Goal: Find specific page/section: Find specific page/section

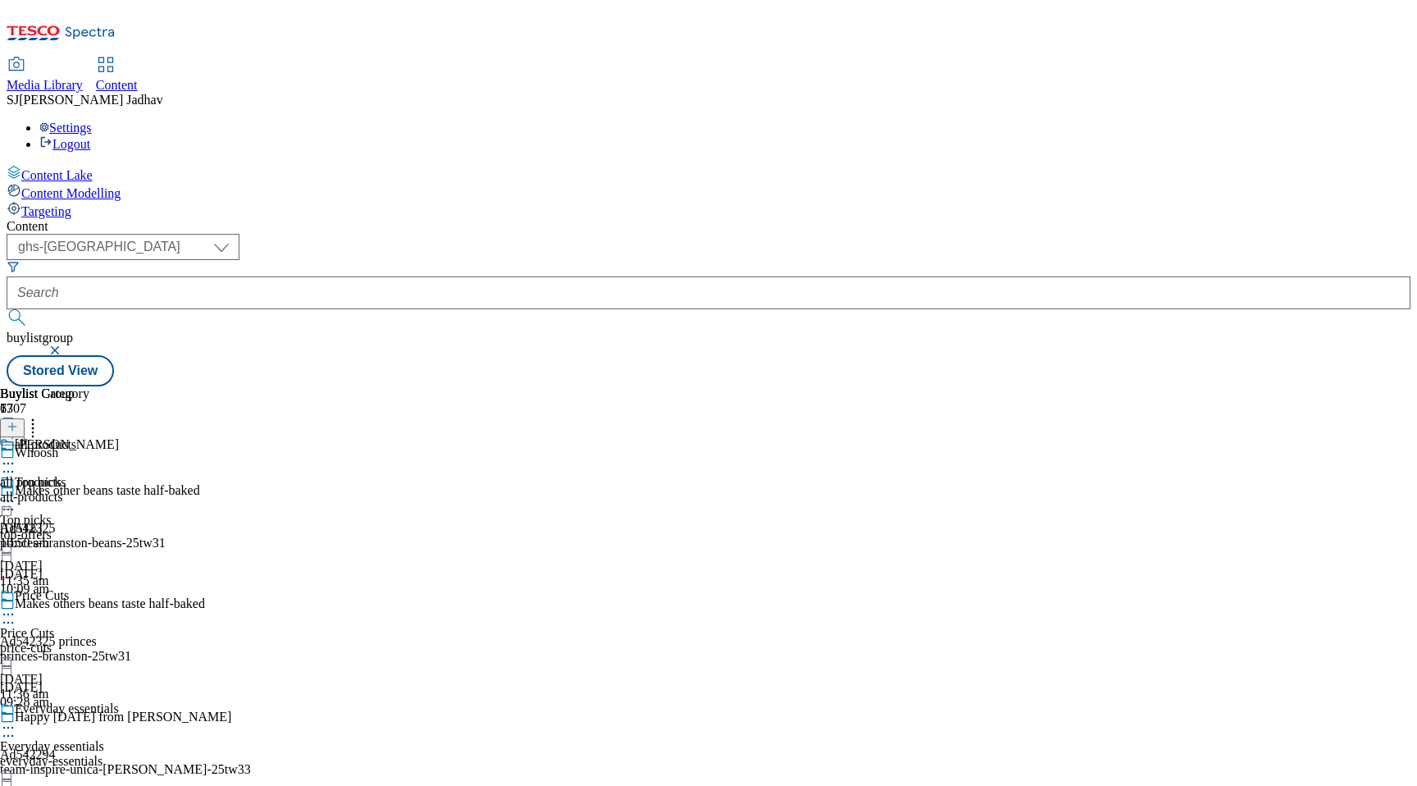
select select "ghs-uk"
click at [83, 78] on span "Media Library" at bounding box center [45, 85] width 76 height 14
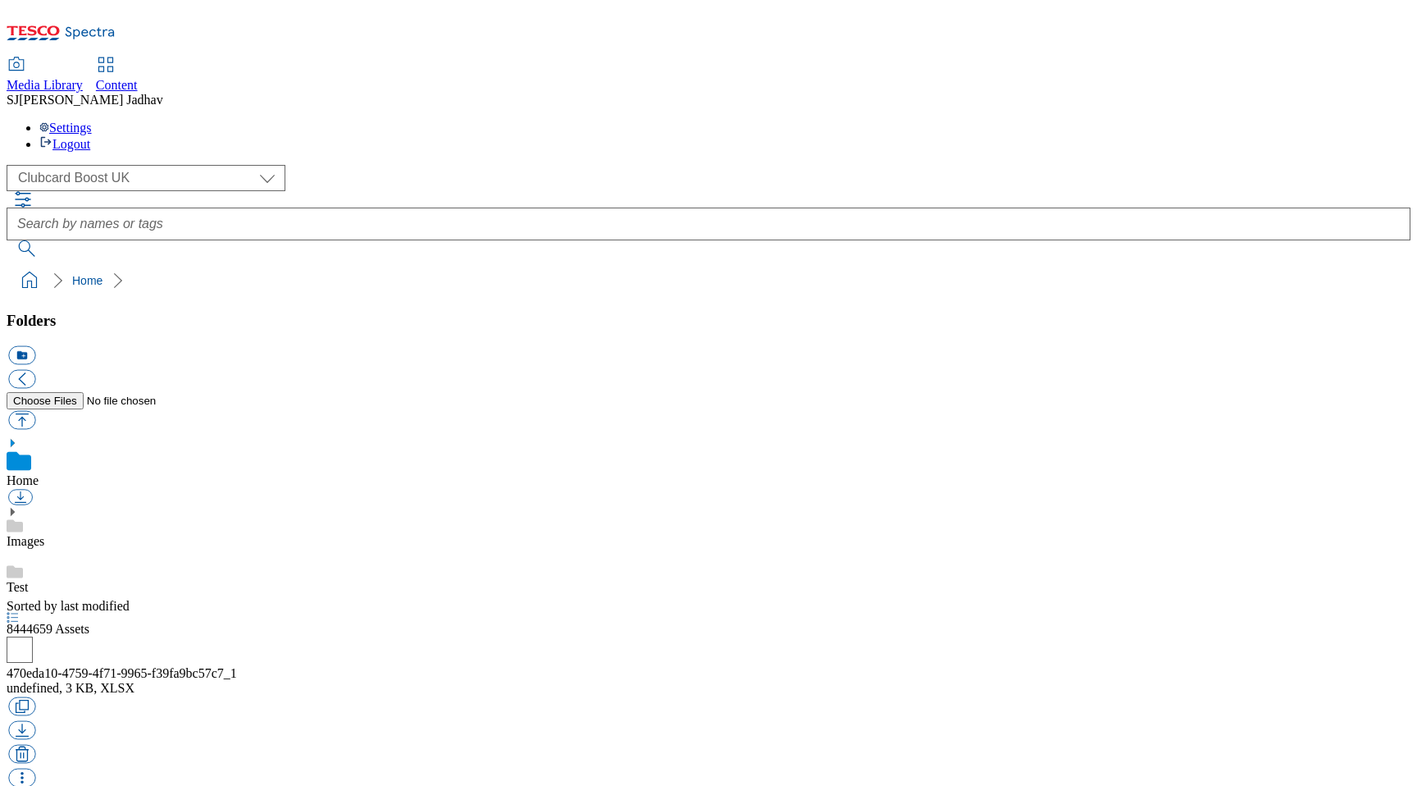
click at [186, 165] on div "( optional ) Clubcard Boost UK Clubcard Marketing Dotcom UK Emails GHS Marketin…" at bounding box center [709, 178] width 1404 height 26
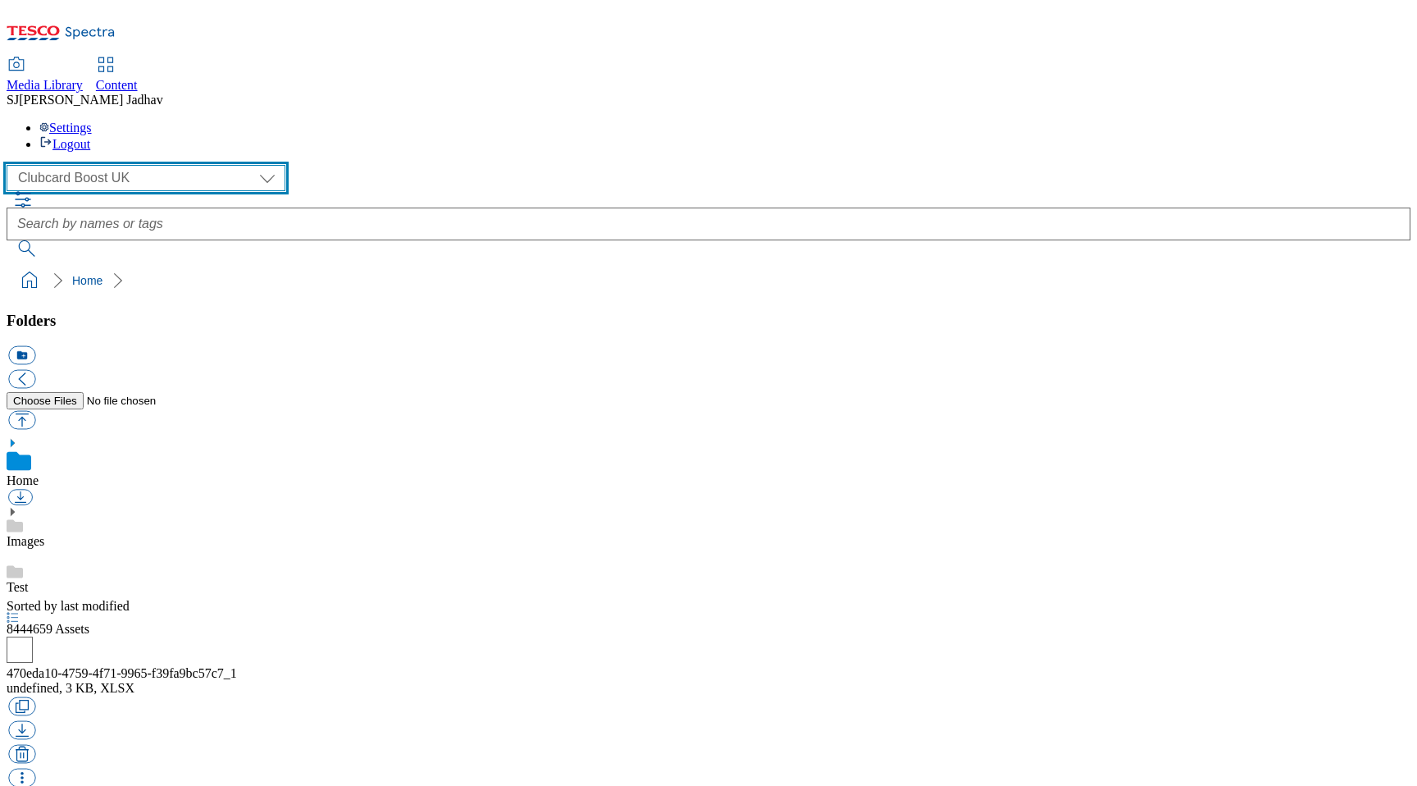
click at [164, 165] on select "Clubcard Boost UK Clubcard Marketing Dotcom UK Emails GHS Marketing UK GHS ROI …" at bounding box center [146, 178] width 279 height 26
select select "flare-ghs-mktg"
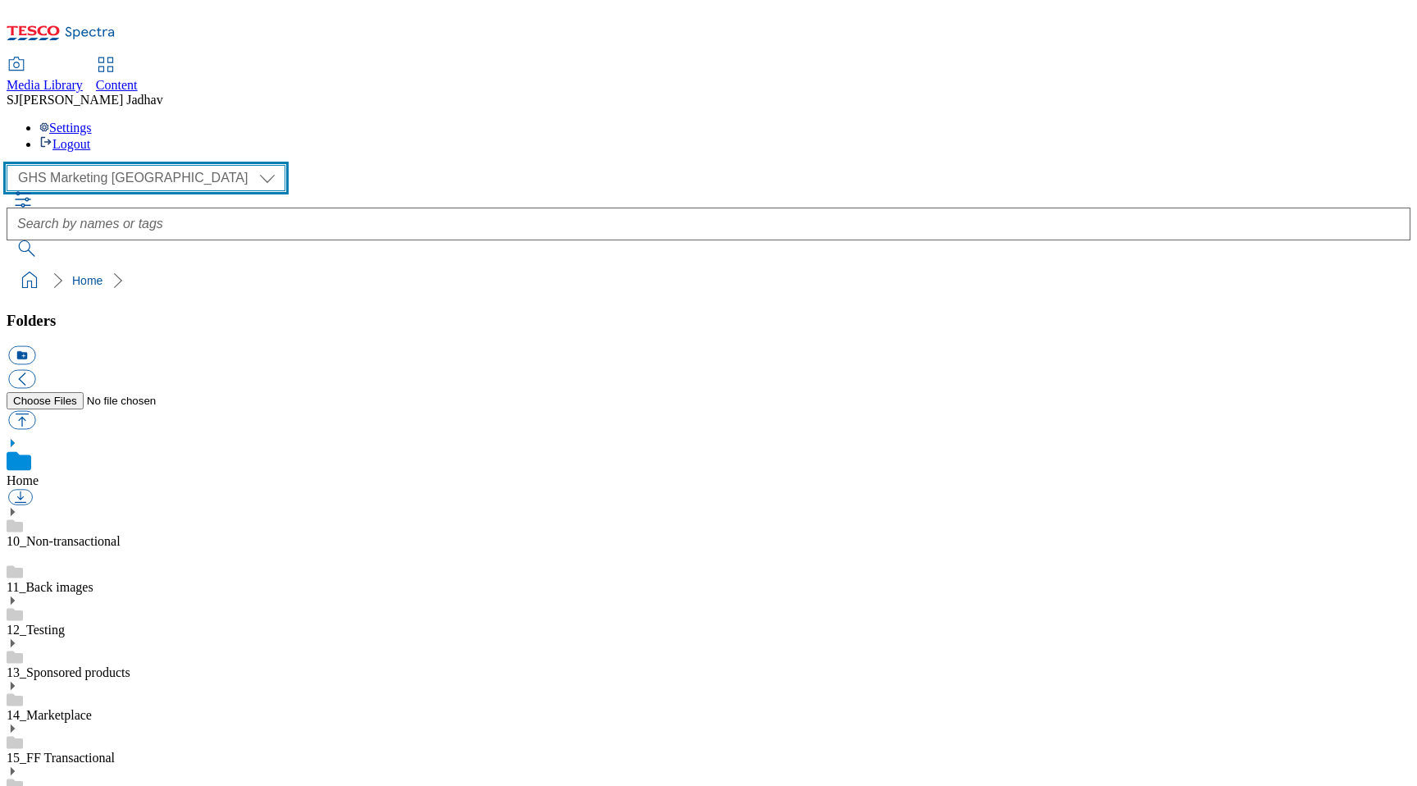
scroll to position [1, 0]
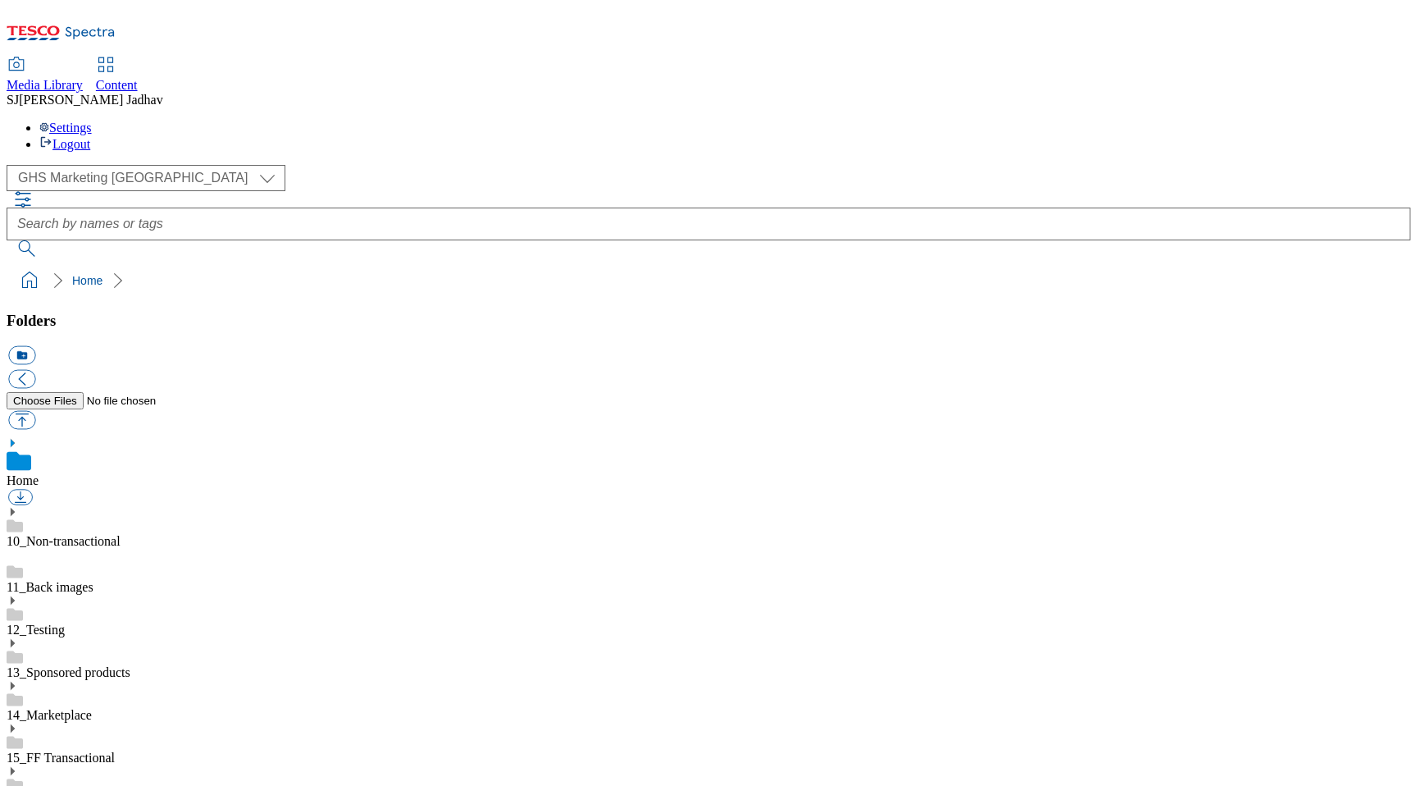
click at [18, 765] on icon at bounding box center [12, 770] width 11 height 11
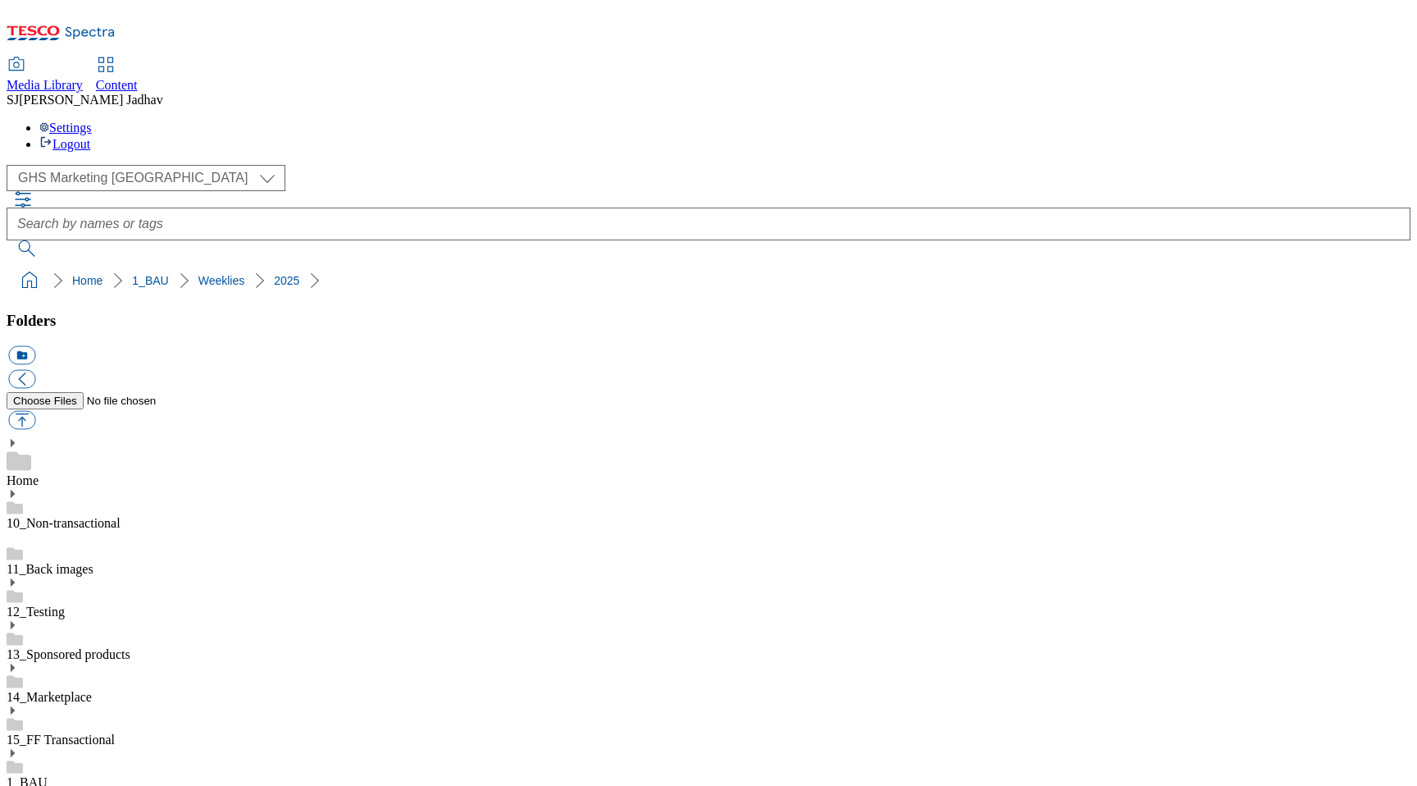
scroll to position [684, 0]
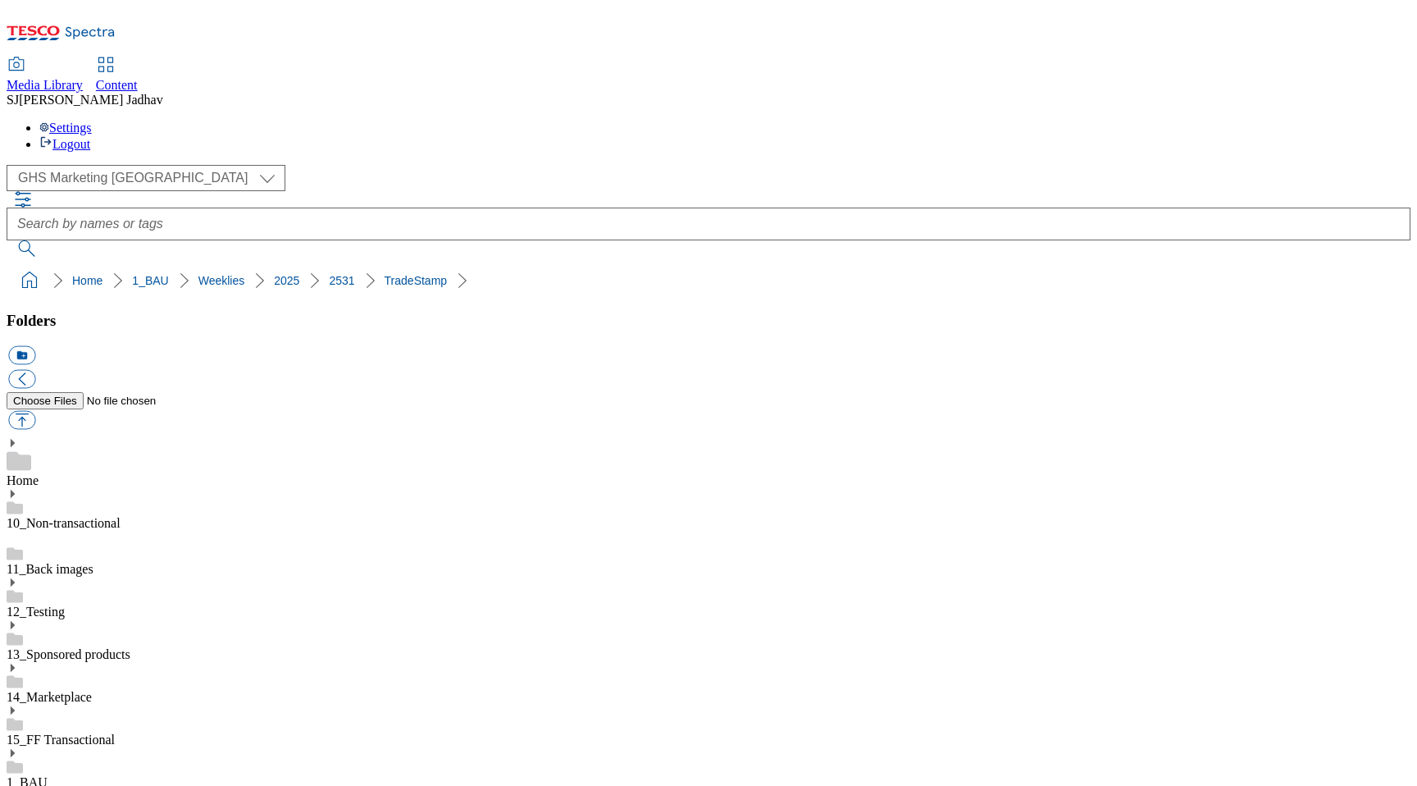
scroll to position [163, 0]
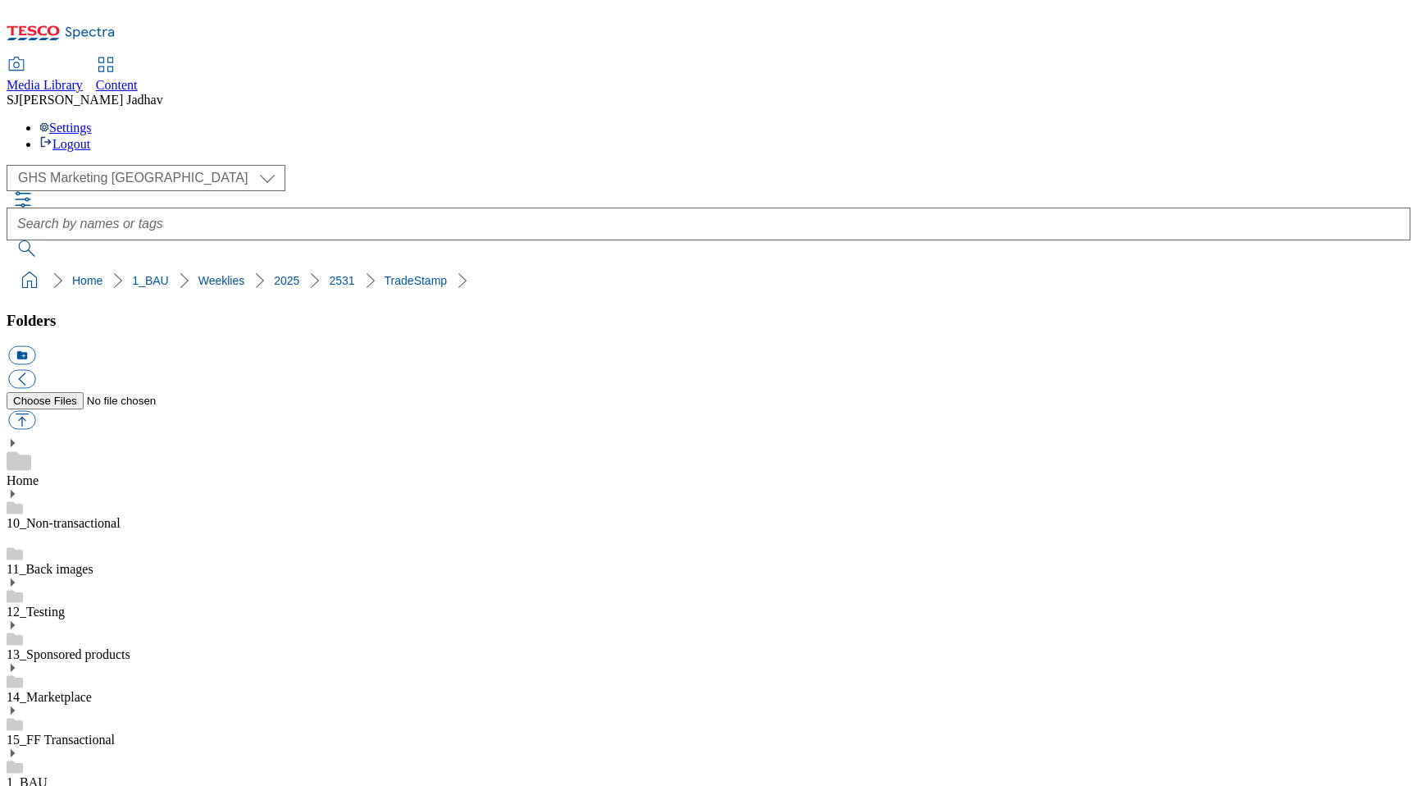
scroll to position [97, 0]
